Goal: Information Seeking & Learning: Check status

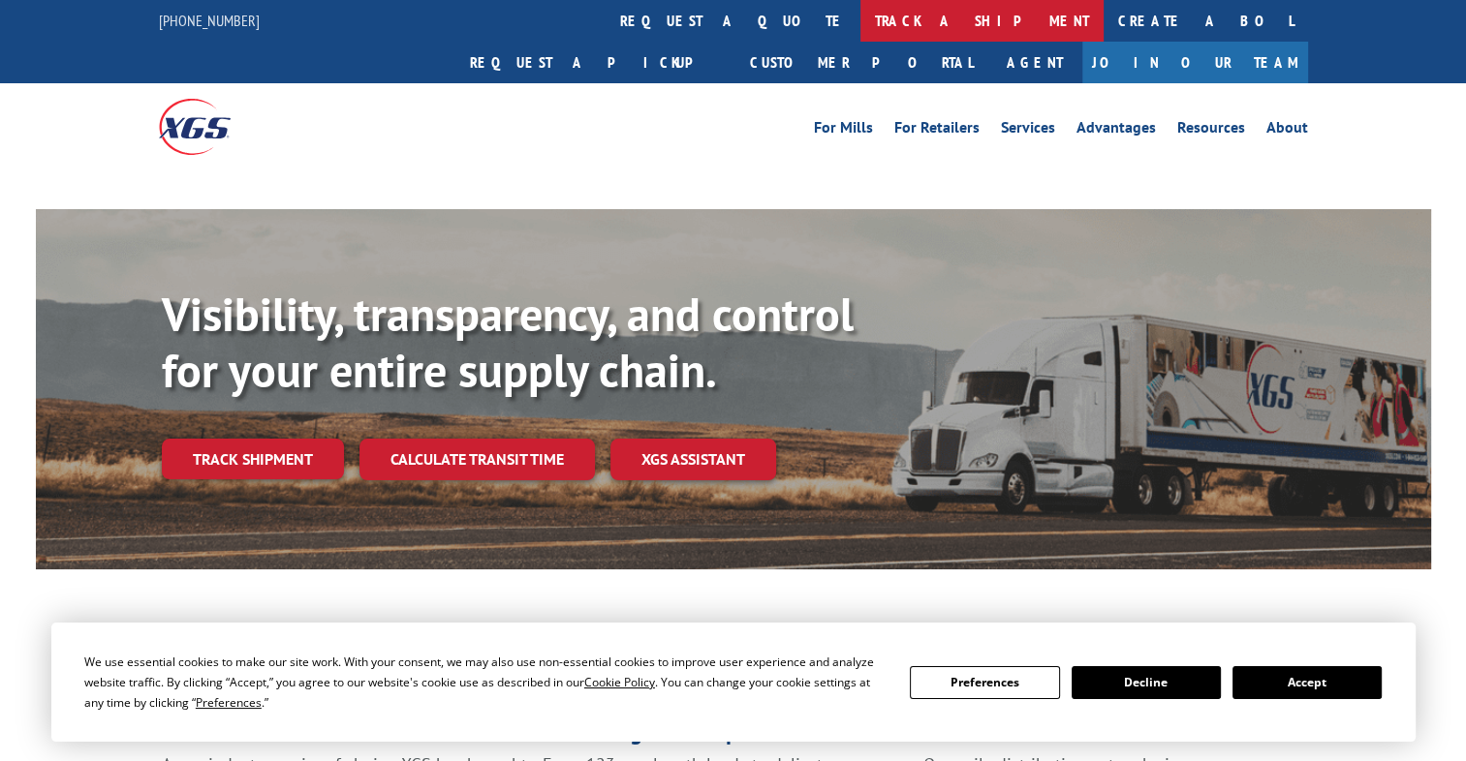
click at [860, 29] on link "track a shipment" at bounding box center [981, 21] width 243 height 42
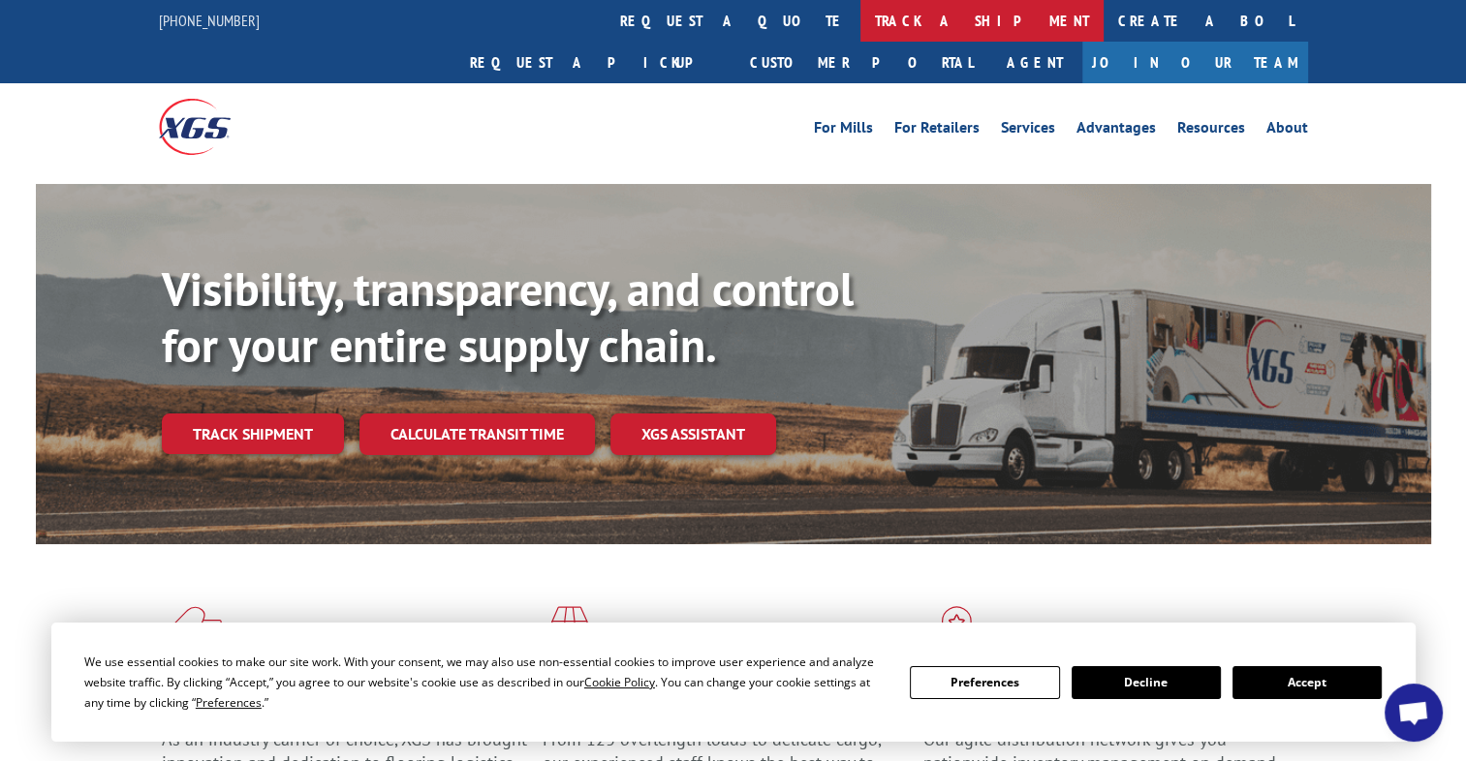
click at [860, 29] on link "track a shipment" at bounding box center [981, 21] width 243 height 42
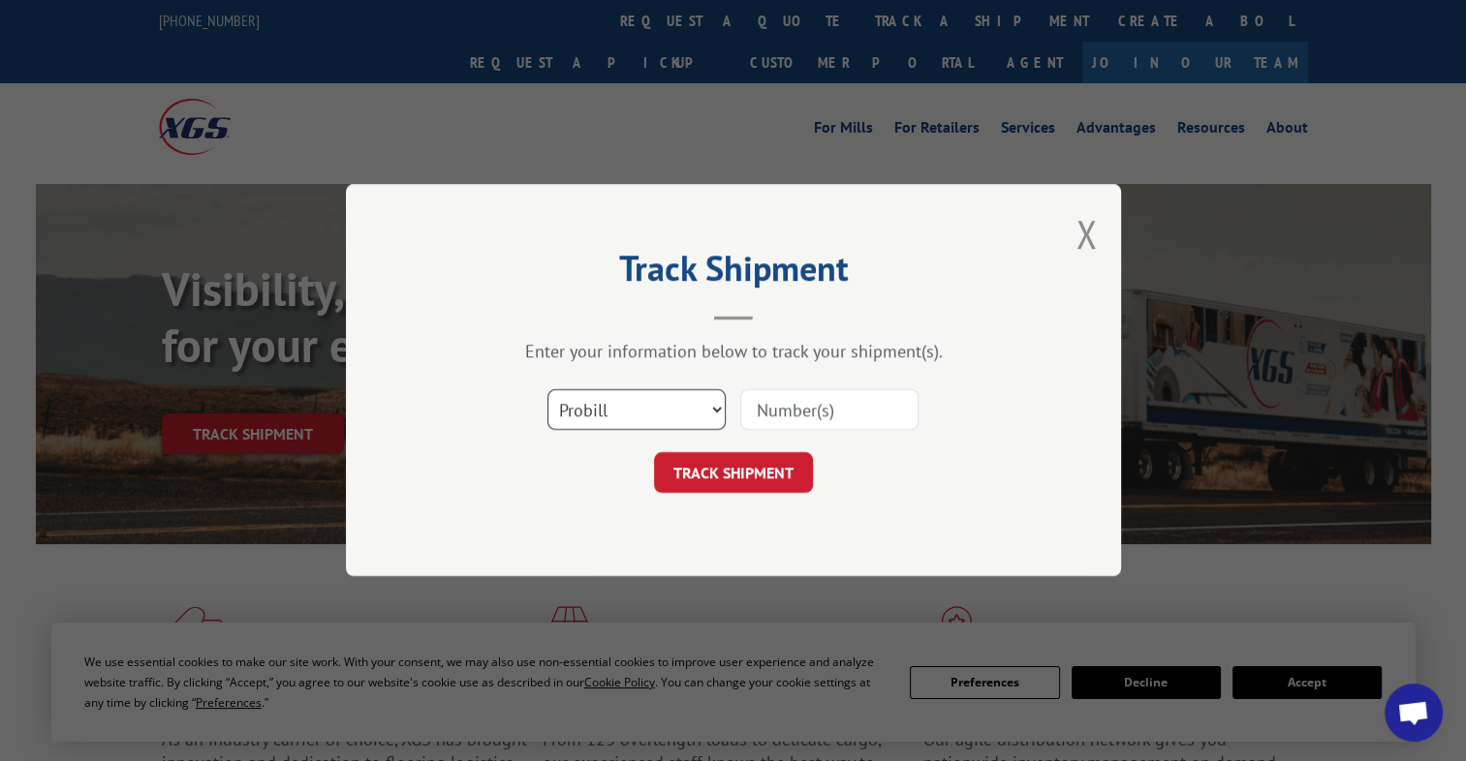
click at [589, 395] on select "Select category... Probill BOL PO" at bounding box center [636, 410] width 178 height 41
select select "bol"
click at [547, 390] on select "Select category... Probill BOL PO" at bounding box center [636, 410] width 178 height 41
paste input "3370330"
type input "3370330"
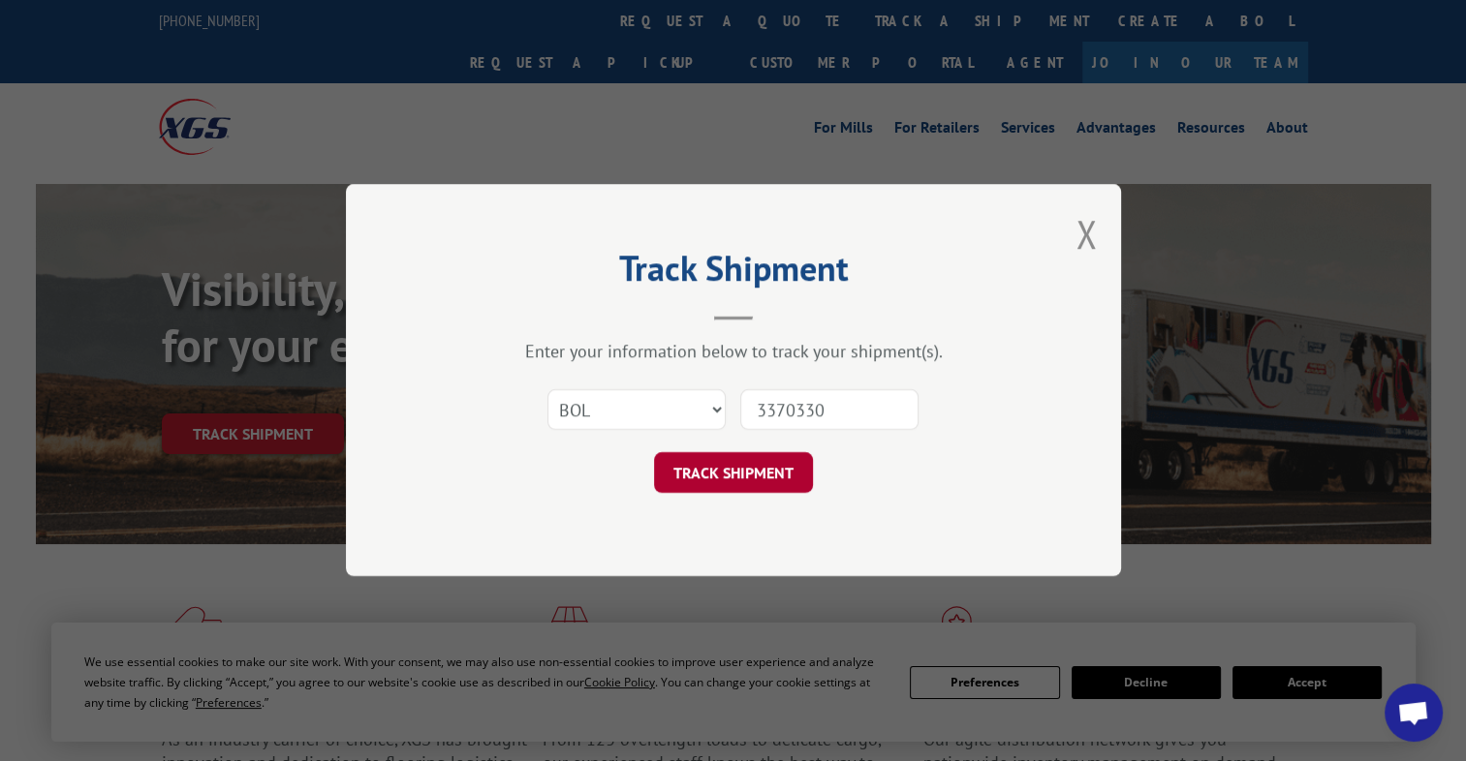
click at [728, 465] on button "TRACK SHIPMENT" at bounding box center [733, 473] width 159 height 41
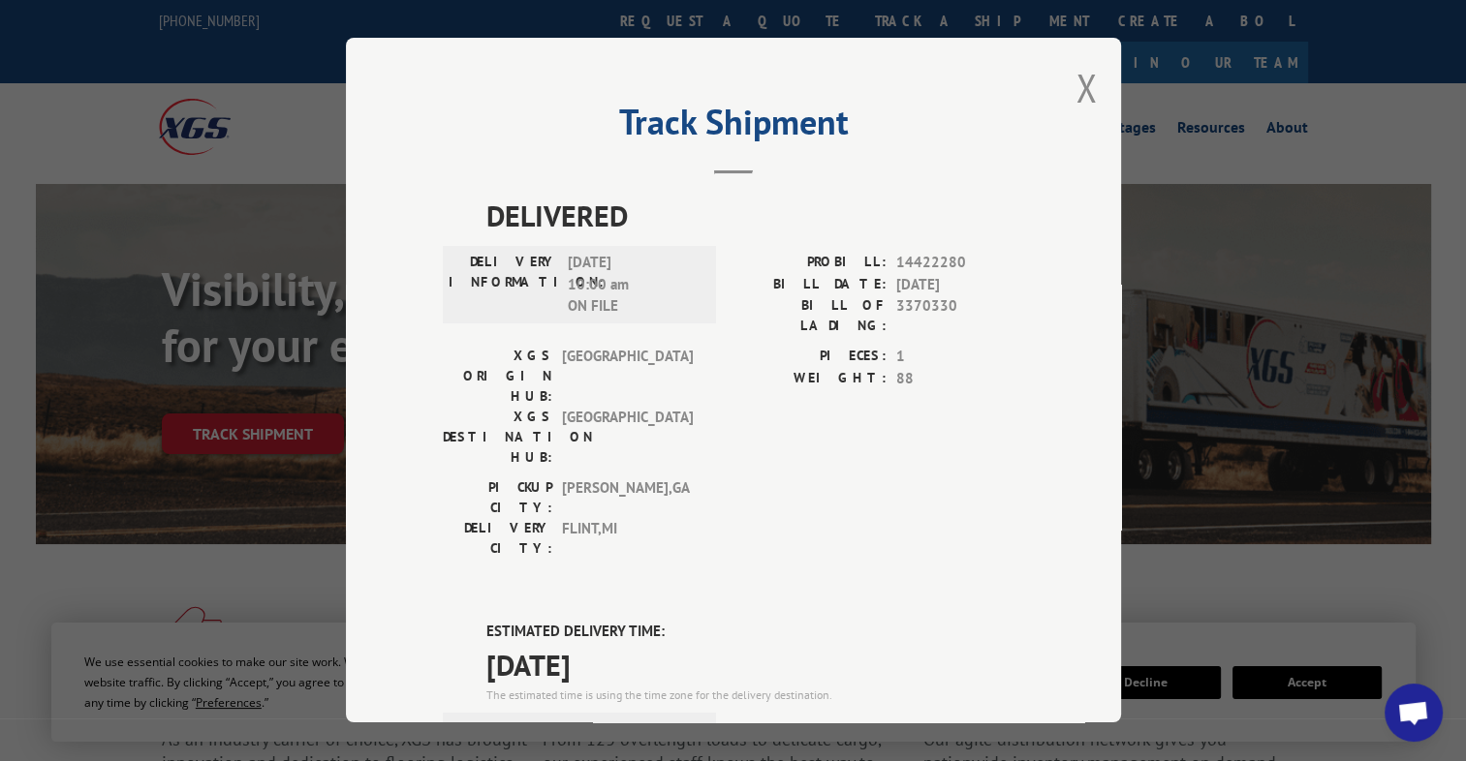
scroll to position [484, 0]
